Goal: Task Accomplishment & Management: Complete application form

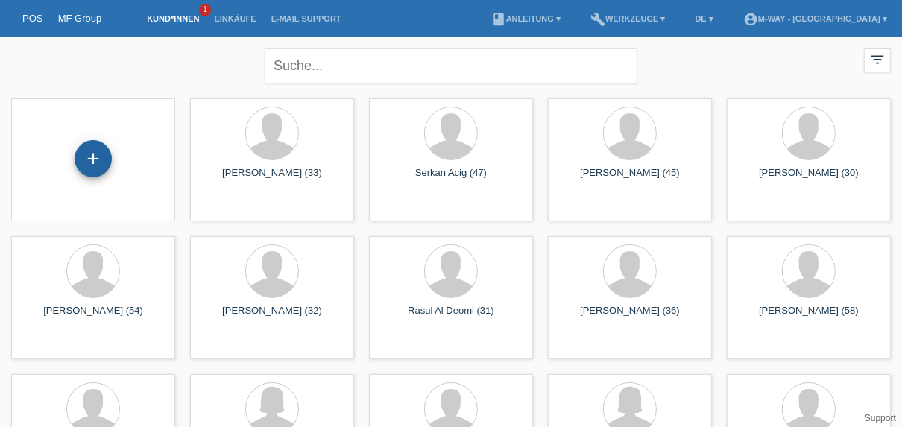
click at [84, 162] on div "+" at bounding box center [93, 158] width 37 height 37
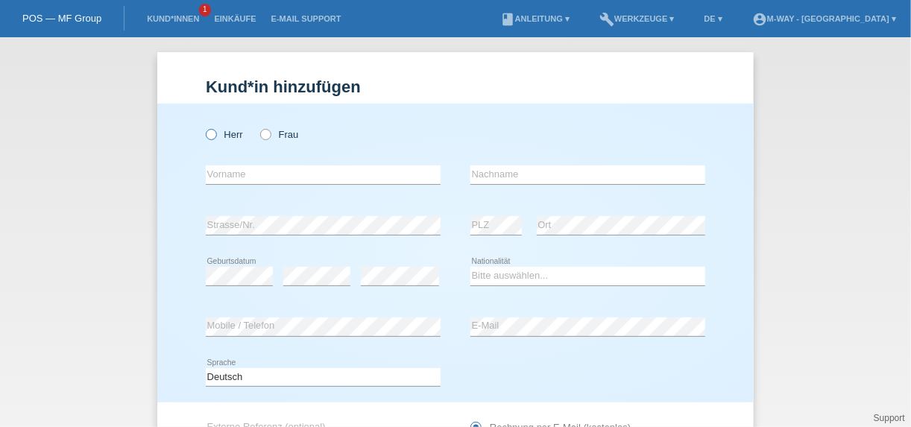
click at [203, 127] on icon at bounding box center [203, 127] width 0 height 0
click at [206, 132] on input "Herr" at bounding box center [211, 134] width 10 height 10
radio input "true"
click at [261, 174] on input "text" at bounding box center [323, 174] width 235 height 19
type input "Zafer"
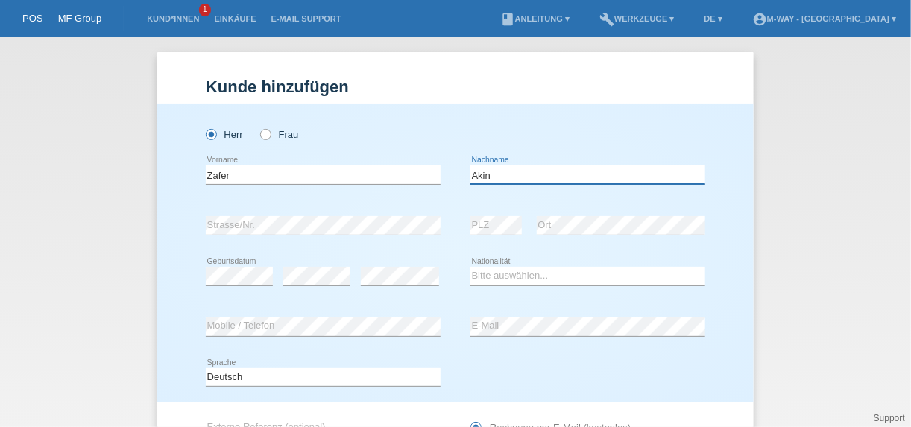
type input "Akin"
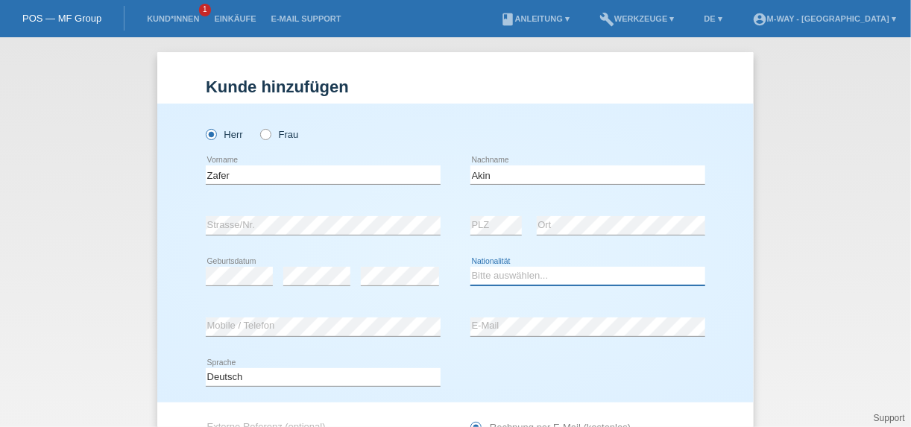
select select "CH"
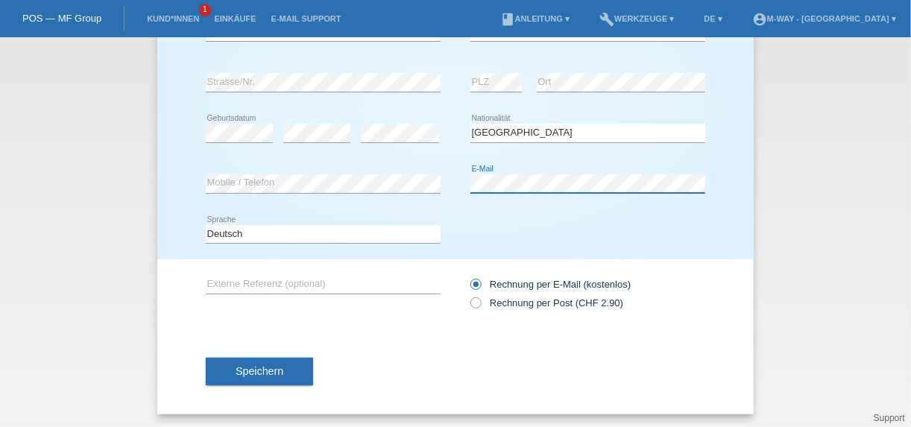
scroll to position [143, 0]
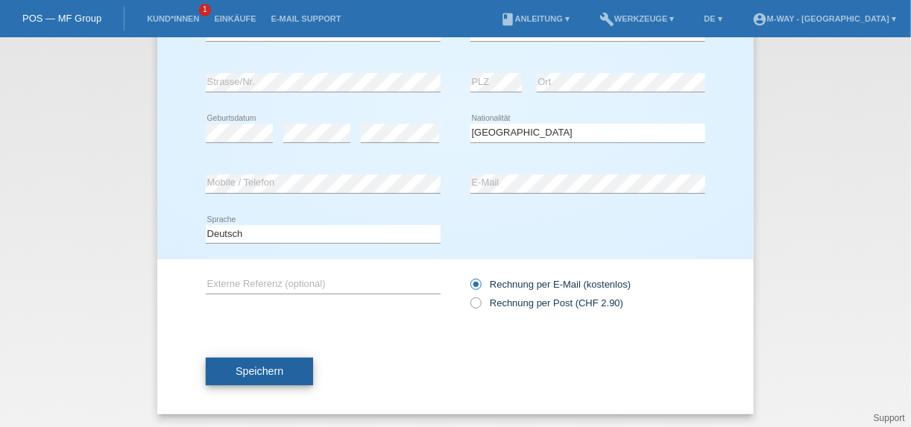
click at [231, 375] on button "Speichern" at bounding box center [259, 372] width 107 height 28
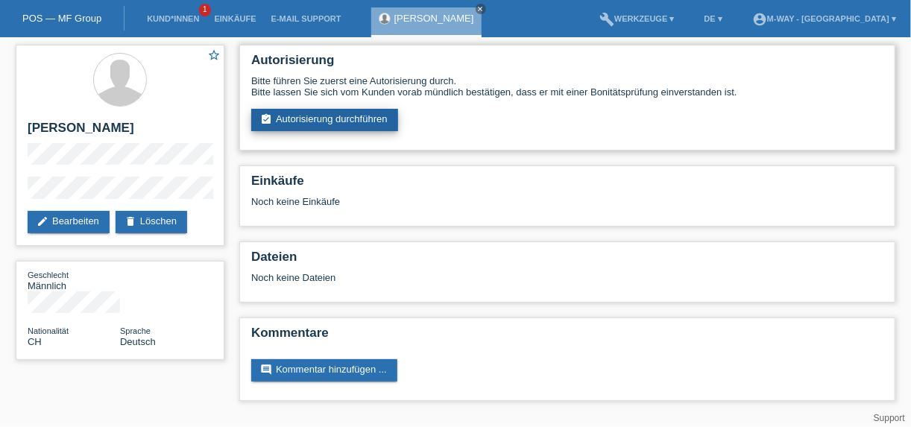
click at [346, 121] on link "assignment_turned_in Autorisierung durchführen" at bounding box center [324, 120] width 147 height 22
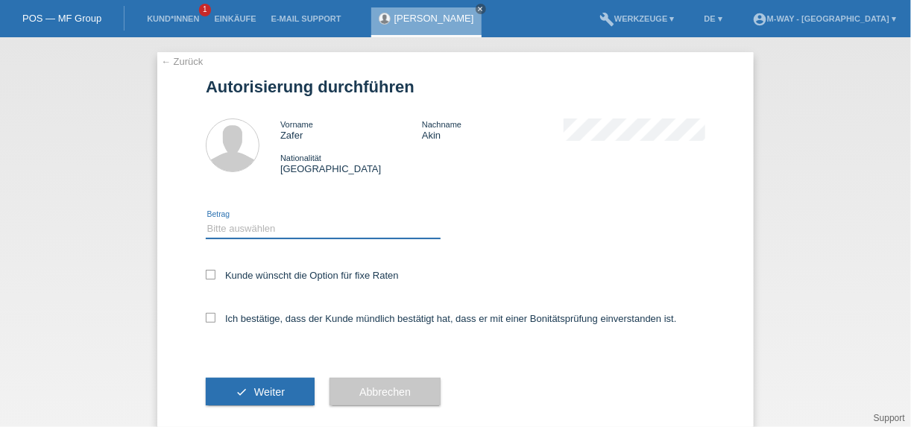
click at [212, 226] on select "Bitte auswählen CHF 1.00 - CHF 499.00 CHF 500.00 - CHF 1'999.00 CHF 2'000.00 - …" at bounding box center [323, 229] width 235 height 18
select select "3"
click at [206, 220] on select "Bitte auswählen CHF 1.00 - CHF 499.00 CHF 500.00 - CHF 1'999.00 CHF 2'000.00 - …" at bounding box center [323, 229] width 235 height 18
click at [209, 273] on icon at bounding box center [211, 275] width 10 height 10
click at [209, 273] on input "Kunde wünscht die Option für fixe Raten" at bounding box center [211, 275] width 10 height 10
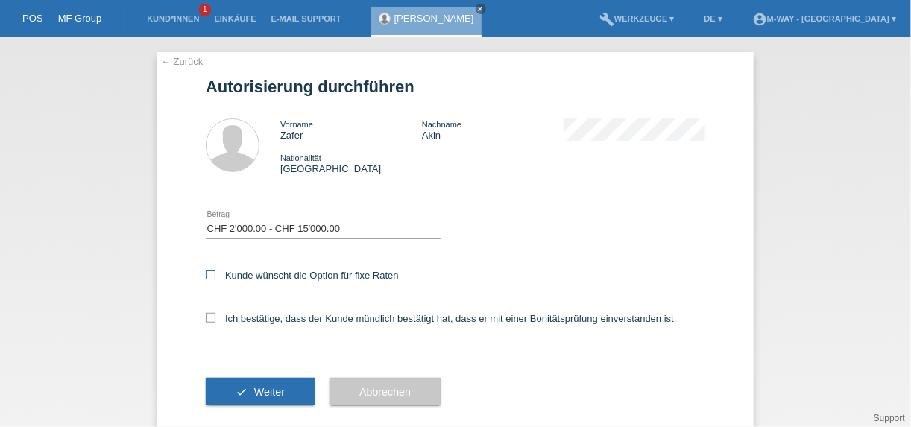
checkbox input "true"
click at [209, 313] on icon at bounding box center [211, 318] width 10 height 10
click at [209, 313] on input "Ich bestätige, dass der Kunde mündlich bestätigt hat, dass er mit einer Bonität…" at bounding box center [211, 318] width 10 height 10
checkbox input "true"
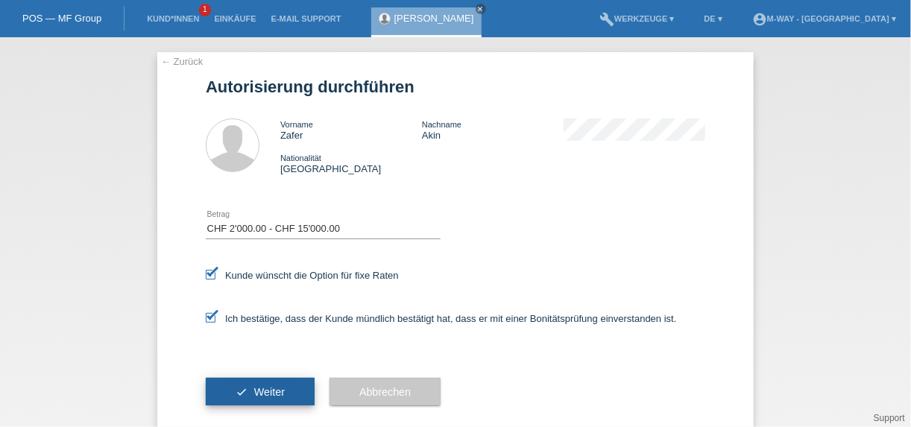
click at [256, 390] on span "Weiter" at bounding box center [269, 392] width 31 height 12
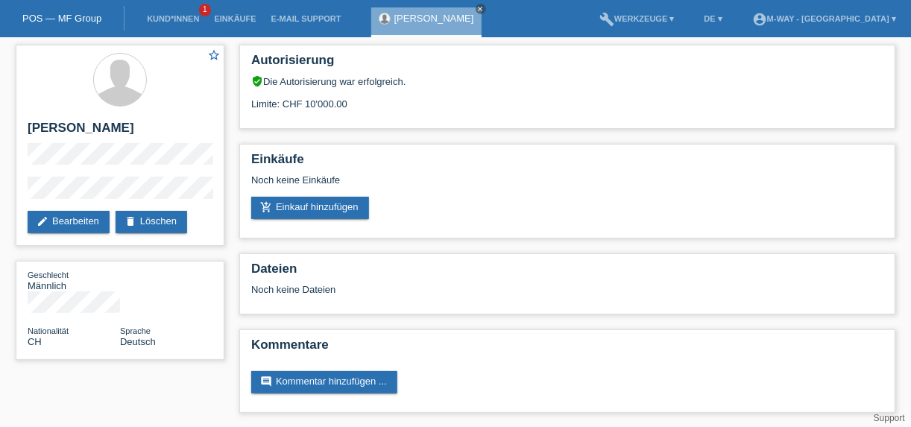
click at [48, 12] on div "POS — MF Group" at bounding box center [62, 18] width 124 height 25
click at [40, 16] on link "POS — MF Group" at bounding box center [61, 18] width 79 height 11
